Goal: Transaction & Acquisition: Purchase product/service

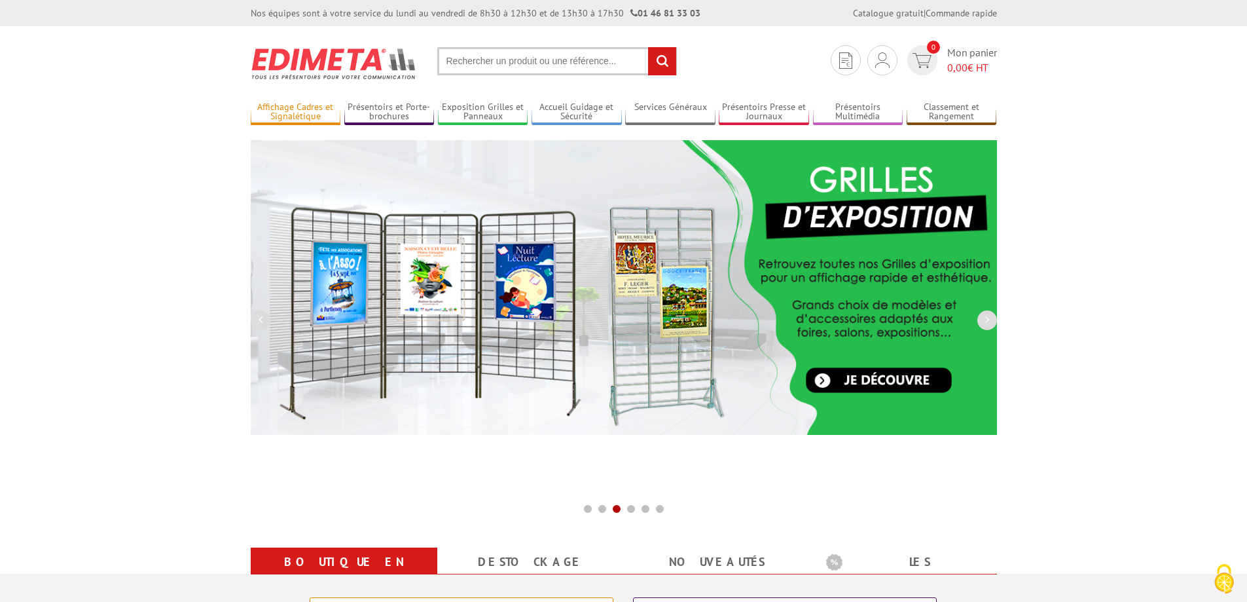
click at [298, 106] on link "Affichage Cadres et Signalétique" at bounding box center [296, 112] width 90 height 22
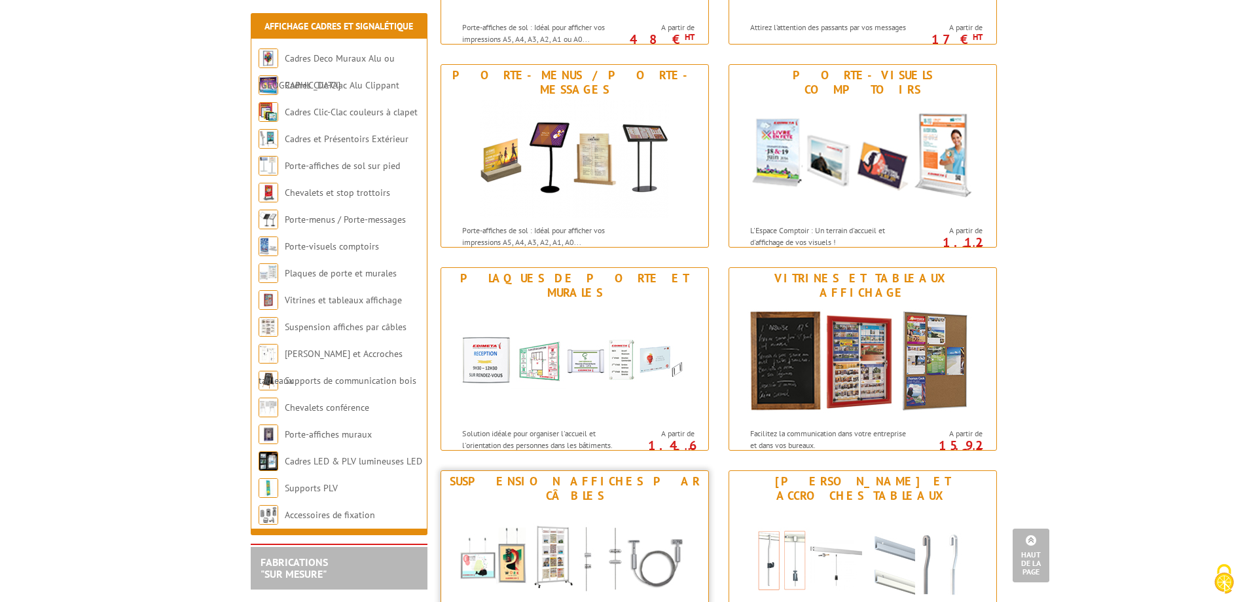
scroll to position [786, 0]
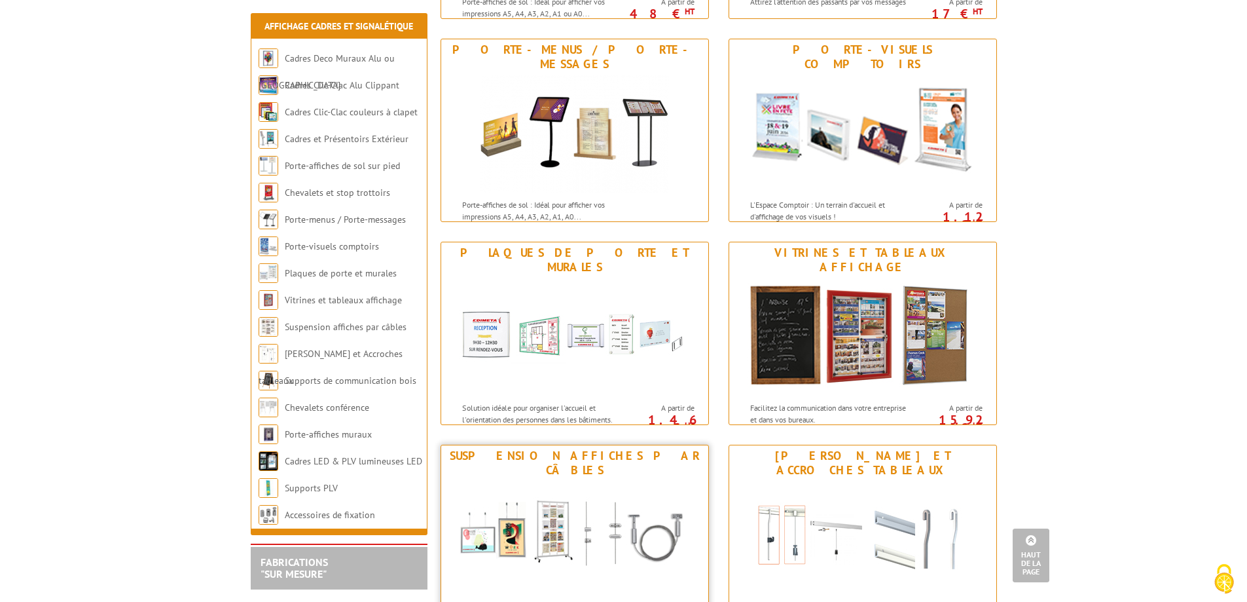
click at [585, 460] on div "Suspension affiches par câbles" at bounding box center [574, 462] width 261 height 29
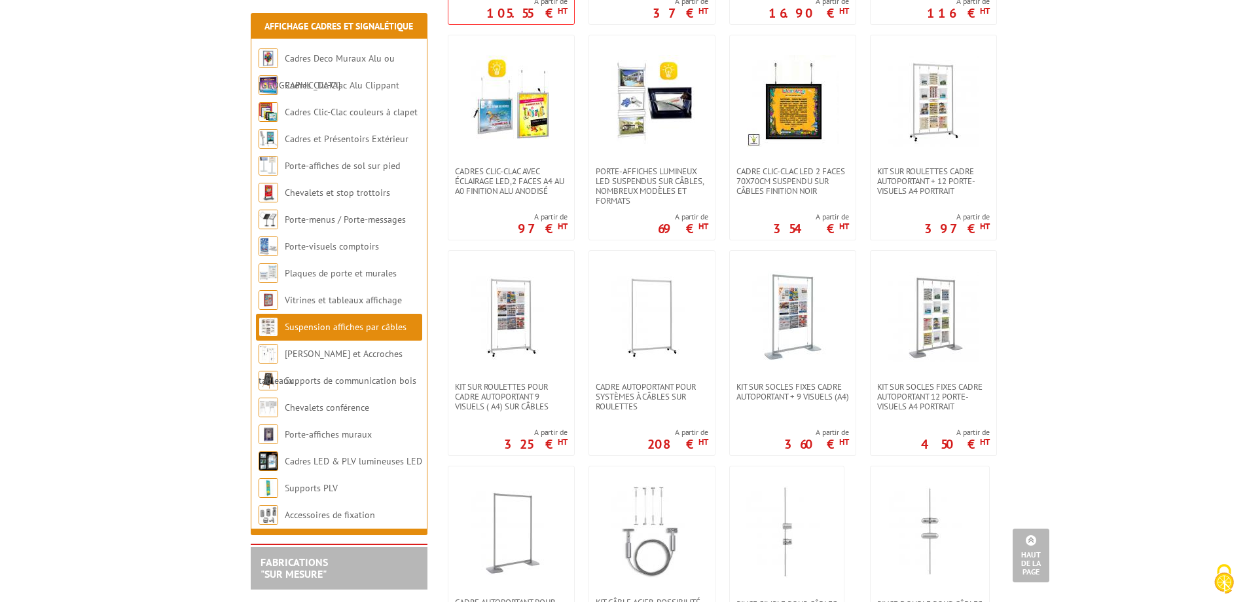
scroll to position [720, 0]
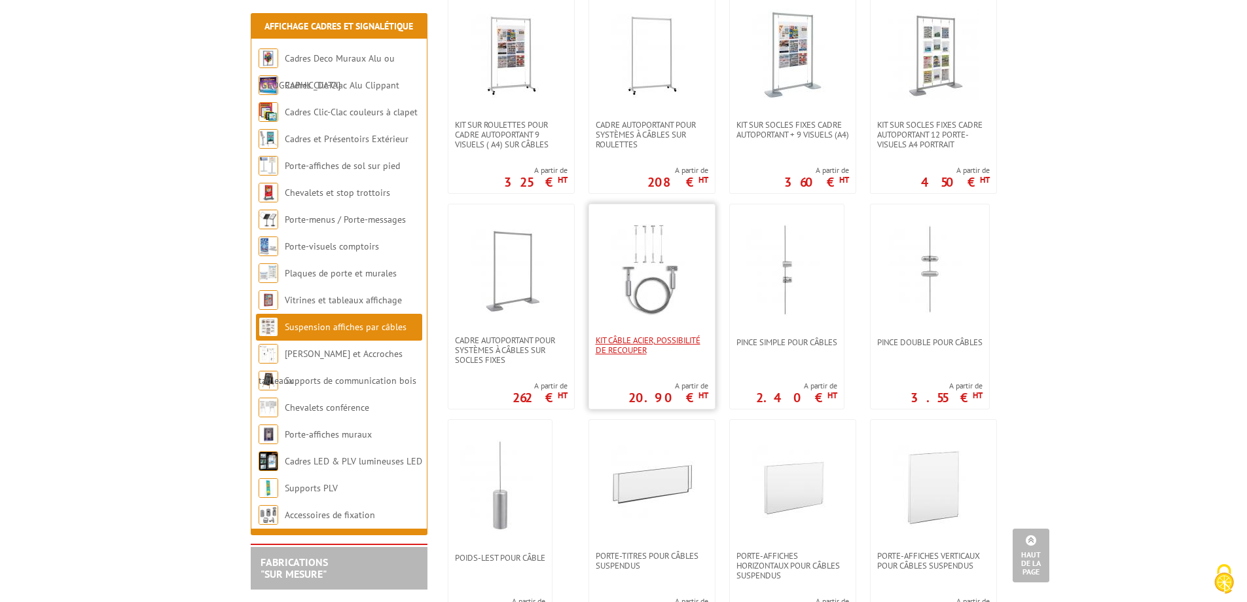
click at [681, 337] on span "Kit Câble acier, possibilité de recouper" at bounding box center [652, 345] width 113 height 20
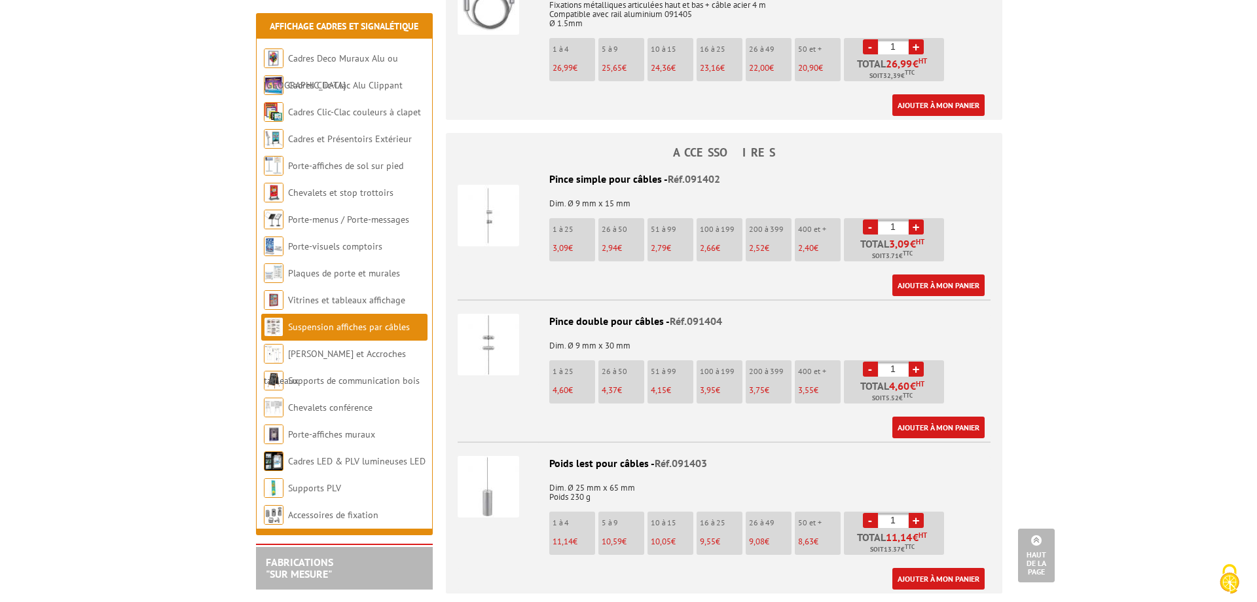
scroll to position [458, 0]
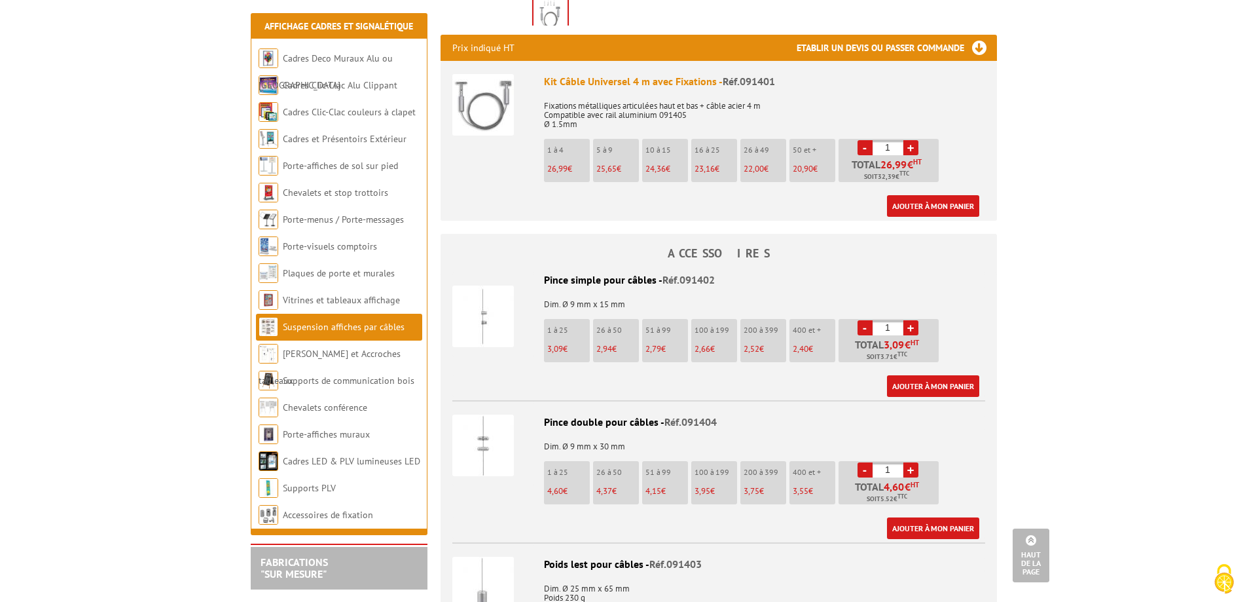
drag, startPoint x: 889, startPoint y: 142, endPoint x: 864, endPoint y: 136, distance: 25.7
click at [864, 136] on div "Kit Câble Universel 4 m avec Fixations - Réf.091401 Fixations métalliques artic…" at bounding box center [764, 145] width 441 height 143
type input "10"
click at [971, 208] on link "Ajouter à mon panier" at bounding box center [933, 206] width 92 height 22
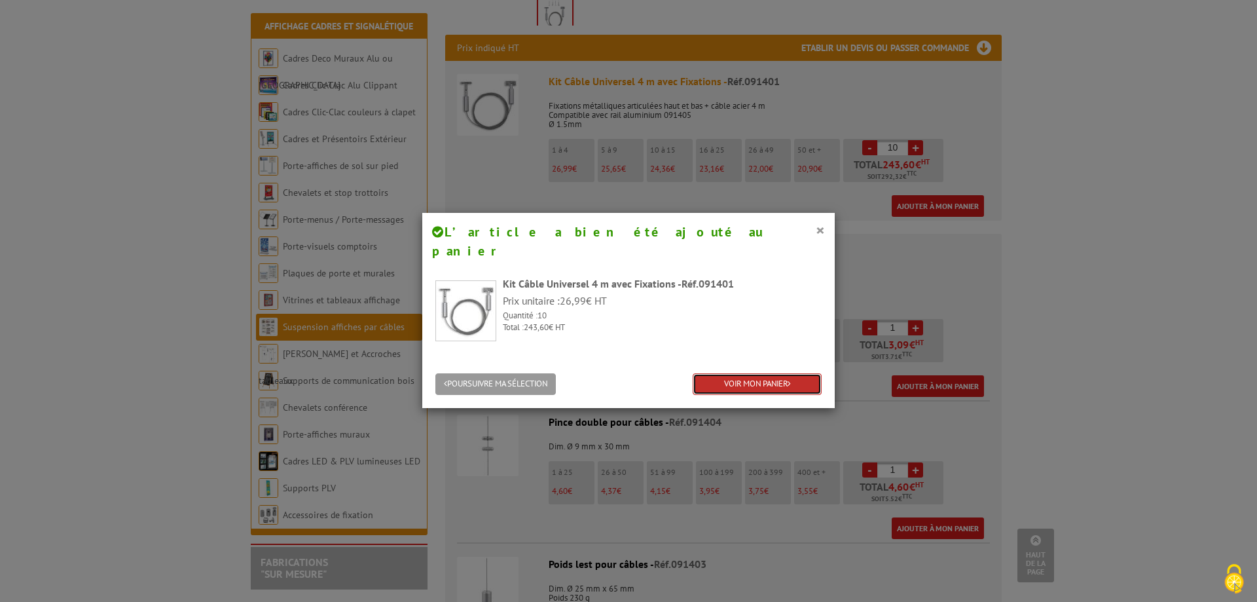
click at [755, 373] on link "VOIR MON PANIER" at bounding box center [757, 384] width 129 height 22
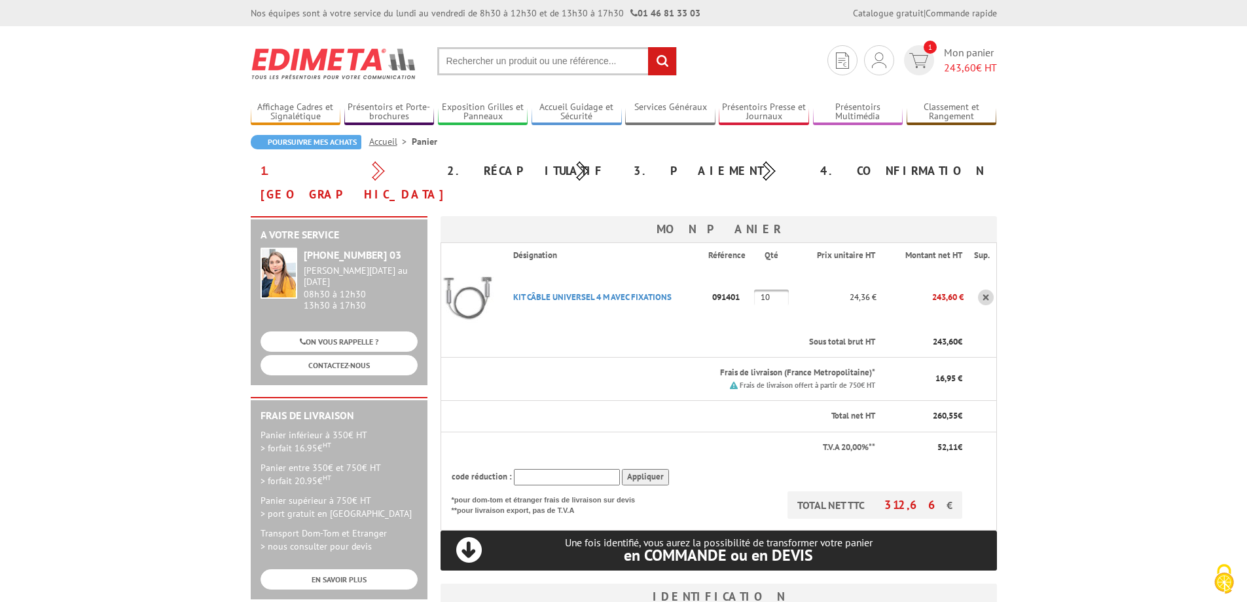
type input "[EMAIL_ADDRESS][DOMAIN_NAME]"
drag, startPoint x: 511, startPoint y: 275, endPoint x: 687, endPoint y: 277, distance: 176.8
click at [687, 285] on p "KIT CâBLE UNIVERSEL 4 M AVEC FIXATIONS" at bounding box center [606, 296] width 206 height 23
copy link "KIT CâBLE UNIVERSEL 4 M AVEC FIXATIONS"
